Goal: Information Seeking & Learning: Learn about a topic

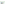
scroll to position [13, 0]
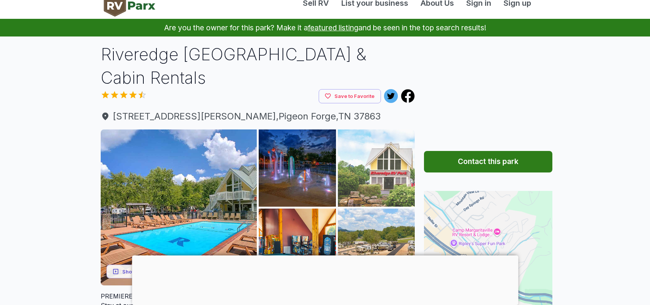
click at [390, 152] on img at bounding box center [376, 168] width 77 height 77
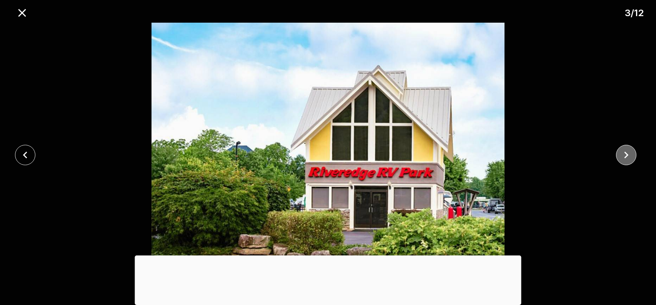
click at [627, 154] on icon "close" at bounding box center [627, 155] width 4 height 7
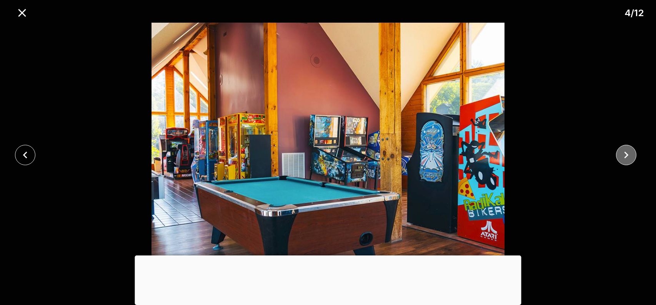
click at [627, 154] on icon "close" at bounding box center [627, 155] width 4 height 7
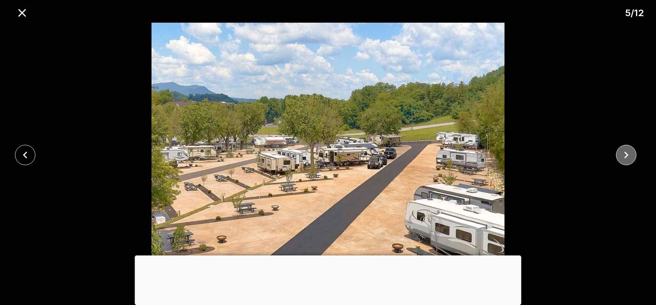
click at [627, 154] on icon "close" at bounding box center [627, 155] width 4 height 7
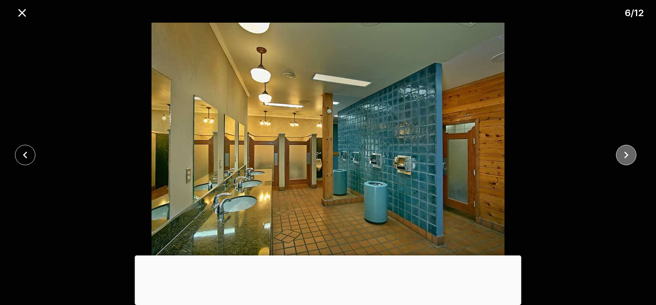
click at [627, 154] on icon "close" at bounding box center [627, 155] width 4 height 7
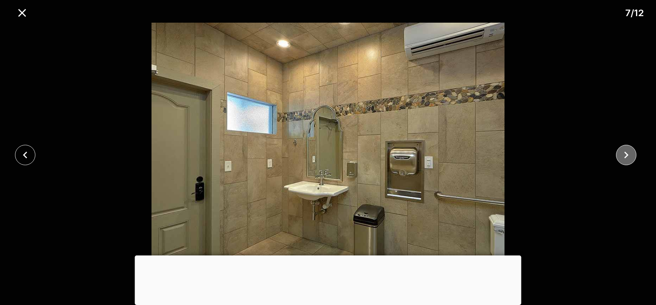
click at [627, 154] on icon "close" at bounding box center [627, 155] width 4 height 7
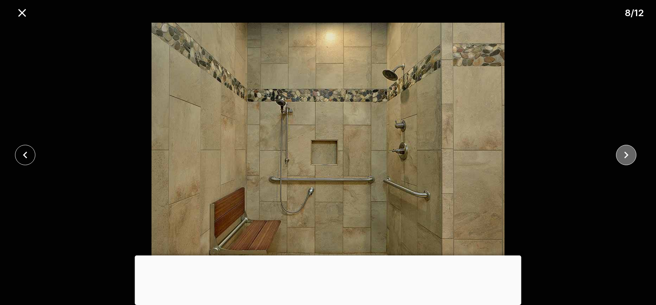
click at [627, 154] on icon "close" at bounding box center [627, 155] width 4 height 7
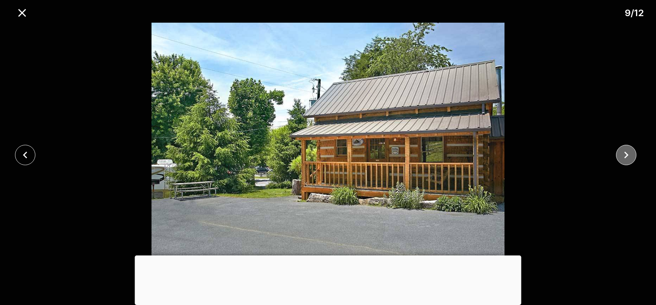
click at [627, 154] on icon "close" at bounding box center [627, 155] width 4 height 7
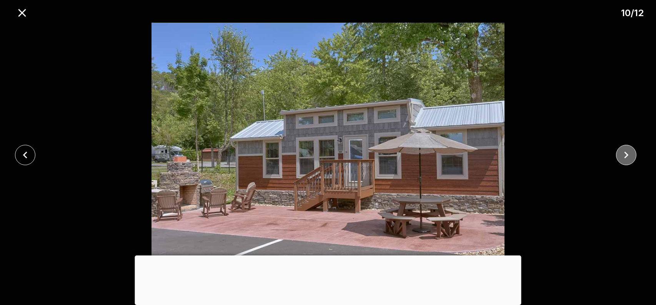
click at [627, 154] on icon "close" at bounding box center [627, 155] width 4 height 7
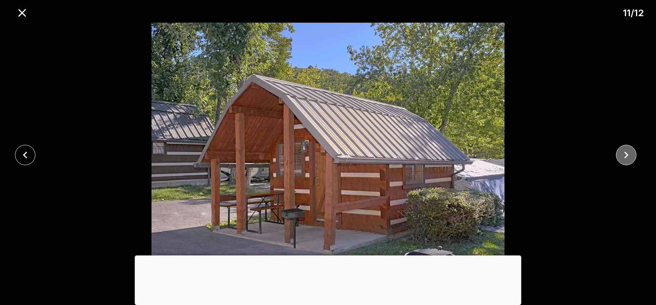
click at [627, 154] on icon "close" at bounding box center [627, 155] width 4 height 7
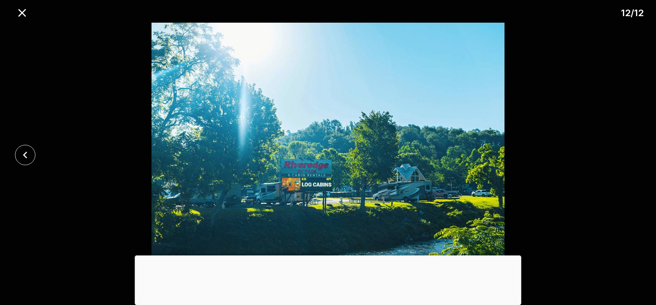
click at [627, 154] on div at bounding box center [328, 155] width 656 height 265
click at [28, 157] on icon "close" at bounding box center [24, 154] width 13 height 13
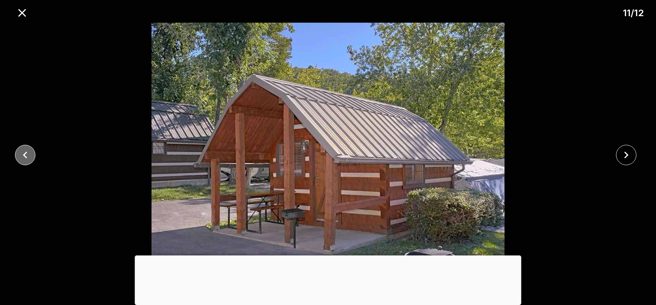
click at [28, 157] on icon "close" at bounding box center [24, 154] width 13 height 13
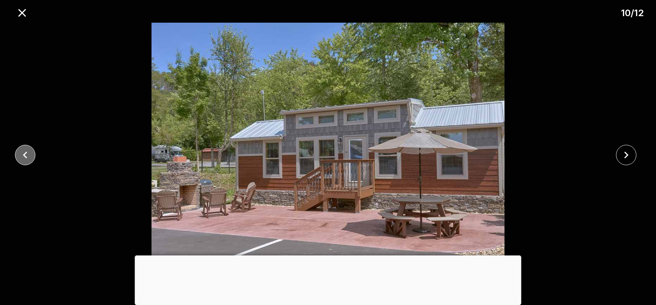
click at [28, 157] on icon "close" at bounding box center [24, 154] width 13 height 13
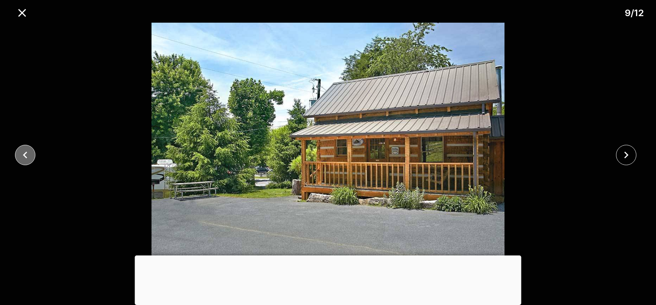
click at [28, 157] on icon "close" at bounding box center [24, 154] width 13 height 13
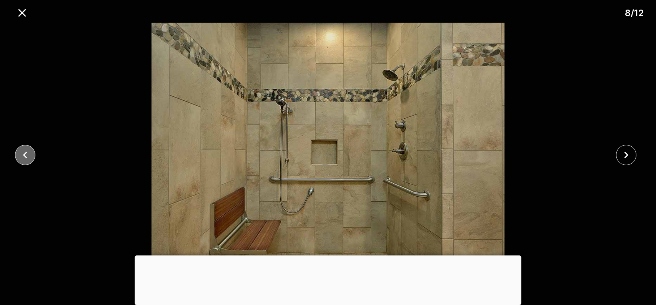
click at [28, 157] on icon "close" at bounding box center [24, 154] width 13 height 13
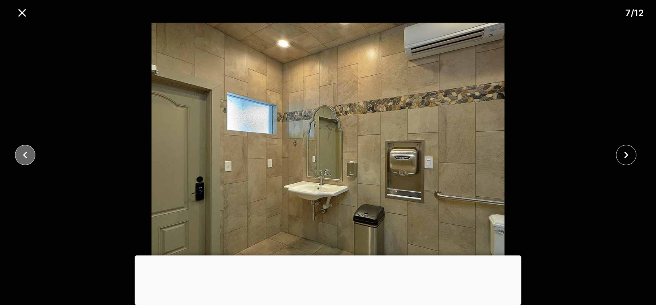
click at [28, 157] on icon "close" at bounding box center [24, 154] width 13 height 13
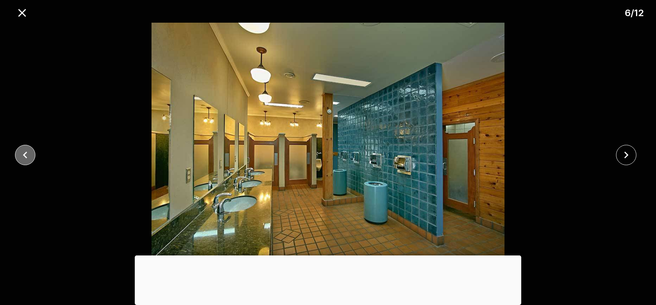
click at [29, 156] on icon "close" at bounding box center [24, 154] width 13 height 13
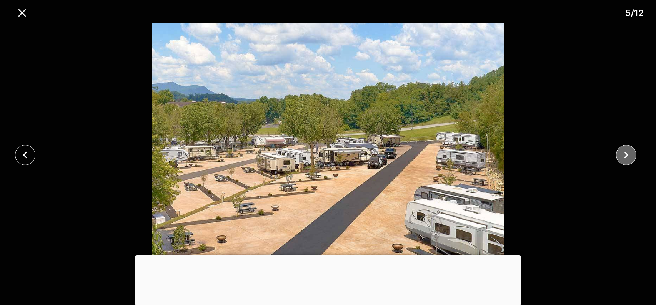
click at [627, 156] on icon "close" at bounding box center [627, 155] width 4 height 7
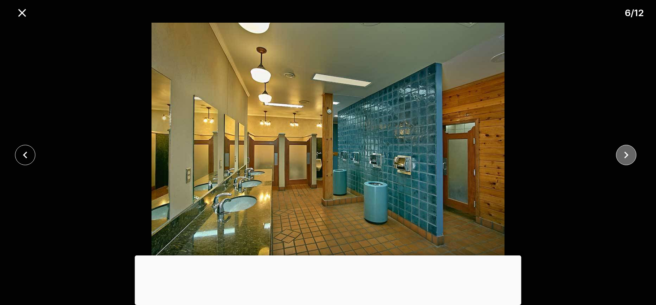
click at [627, 156] on icon "close" at bounding box center [627, 155] width 4 height 7
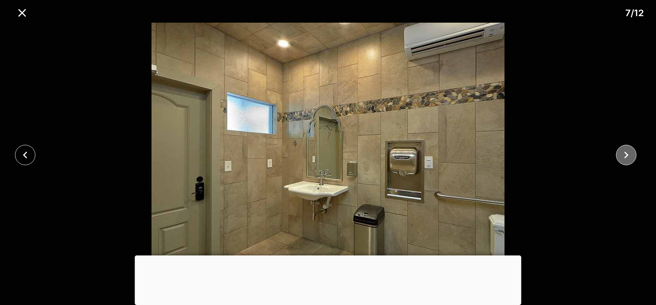
click at [627, 156] on icon "close" at bounding box center [627, 155] width 4 height 7
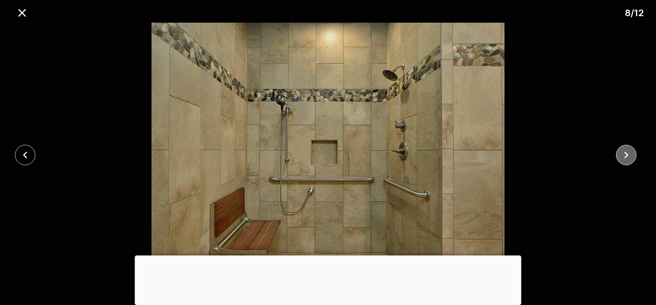
click at [627, 156] on icon "close" at bounding box center [627, 155] width 4 height 7
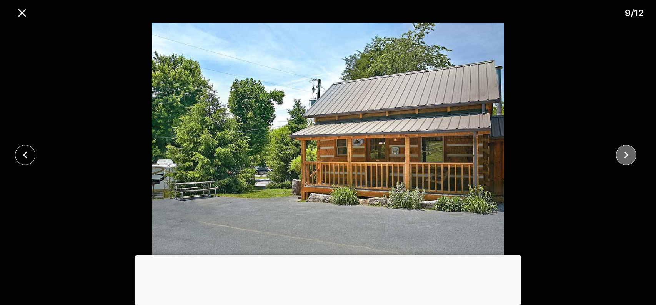
click at [627, 156] on icon "close" at bounding box center [627, 155] width 4 height 7
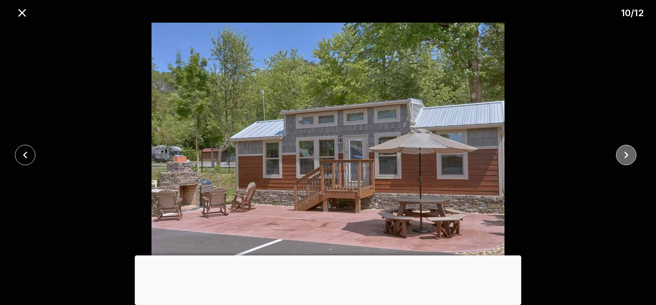
click at [627, 156] on icon "close" at bounding box center [627, 155] width 4 height 7
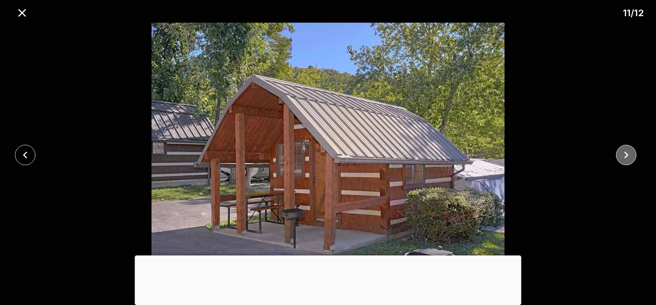
click at [627, 156] on icon "close" at bounding box center [627, 155] width 4 height 7
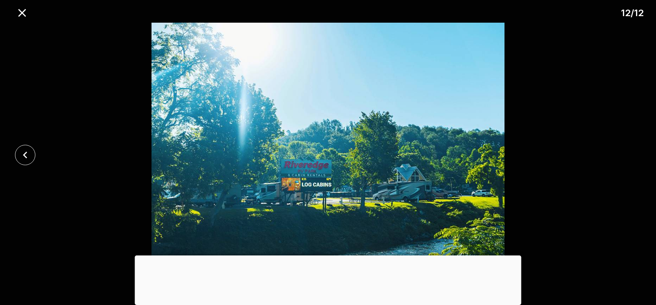
click at [627, 156] on div at bounding box center [328, 155] width 656 height 265
click at [27, 153] on icon "close" at bounding box center [24, 154] width 13 height 13
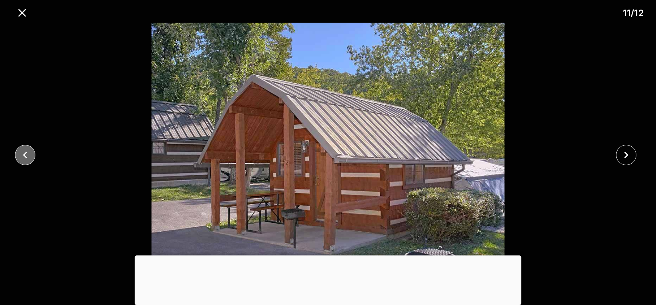
click at [27, 153] on icon "close" at bounding box center [24, 154] width 13 height 13
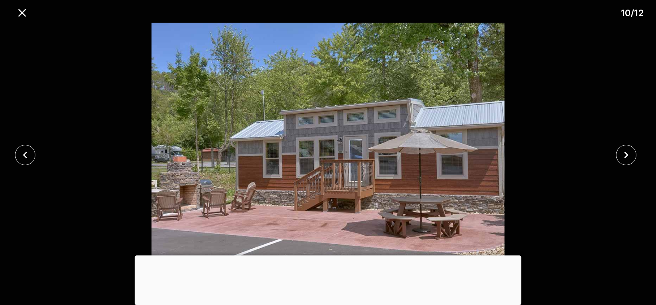
click at [408, 193] on img at bounding box center [328, 155] width 547 height 265
click at [530, 157] on img at bounding box center [328, 155] width 547 height 265
